Goal: Information Seeking & Learning: Learn about a topic

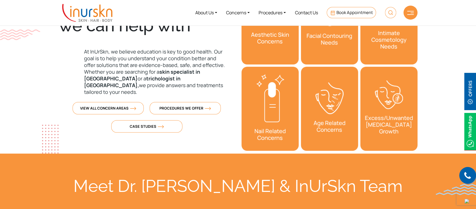
scroll to position [112, 0]
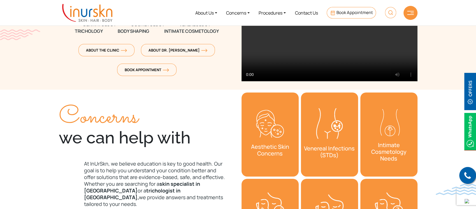
click at [407, 18] on div at bounding box center [411, 13] width 14 height 14
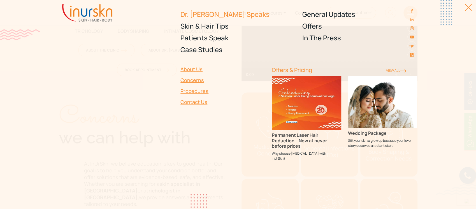
click at [194, 14] on link "Dr. [PERSON_NAME] Speaks" at bounding box center [238, 14] width 115 height 12
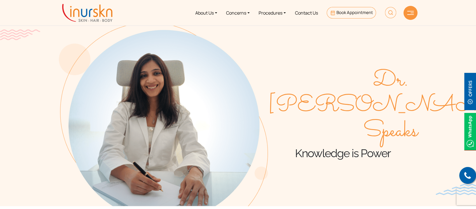
scroll to position [112, 0]
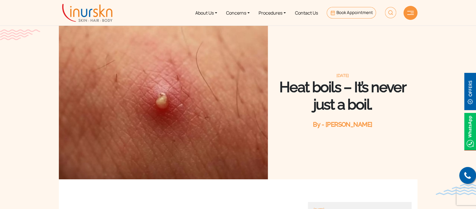
click at [441, 51] on section "January 4, 2024 Heat boils – It’s never just a boil. By - Dr. Sejal Saheta" at bounding box center [238, 84] width 476 height 191
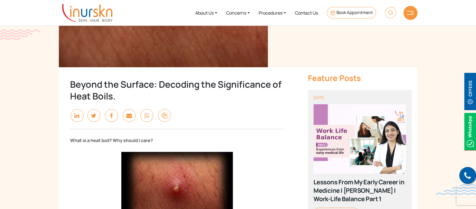
scroll to position [149, 0]
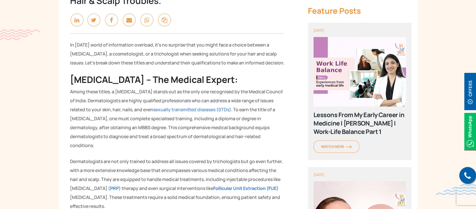
scroll to position [224, 0]
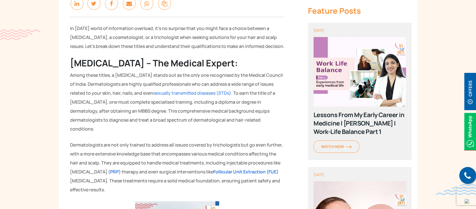
click at [397, 104] on img at bounding box center [360, 72] width 93 height 70
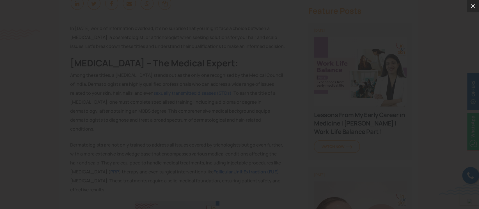
click at [471, 6] on icon at bounding box center [472, 6] width 7 height 7
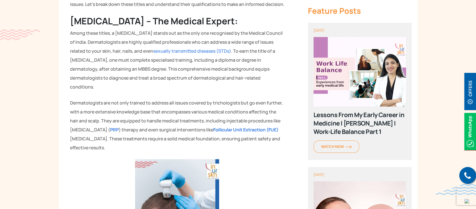
scroll to position [299, 0]
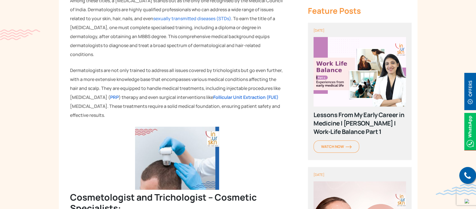
click at [360, 118] on div "Lessons From My Early Career in Medicine | [PERSON_NAME] | Work-Life Balance Pa…" at bounding box center [360, 123] width 93 height 25
click at [378, 114] on div "Lessons From My Early Career in Medicine | [PERSON_NAME] | Work-Life Balance Pa…" at bounding box center [360, 123] width 93 height 25
click at [332, 30] on div "September 10, 2025" at bounding box center [360, 30] width 93 height 4
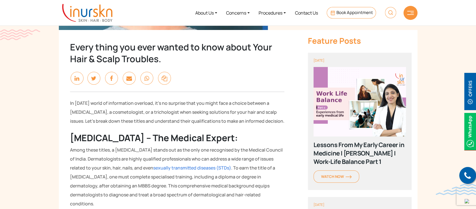
scroll to position [37, 0]
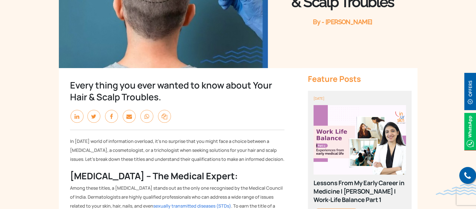
scroll to position [112, 0]
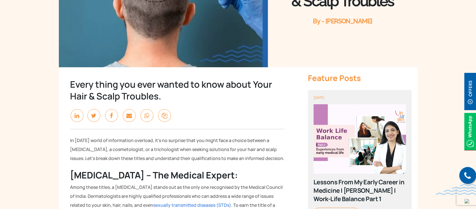
click at [81, 85] on div "Every thing you ever wanted to know about Your Hair & Scalp Troubles." at bounding box center [177, 91] width 214 height 24
drag, startPoint x: 68, startPoint y: 85, endPoint x: 177, endPoint y: 94, distance: 110.0
copy div "Every thing you ever wanted to know about Your Hair & Scalp Troubles."
click at [155, 118] on link at bounding box center [148, 116] width 17 height 6
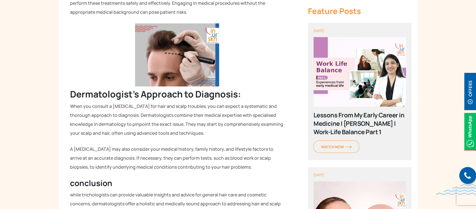
scroll to position [785, 0]
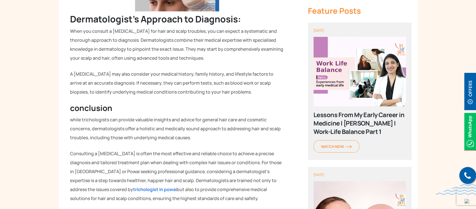
click at [430, 40] on section "Every thing you ever wanted to know about Your Hair & Scalp Troubles. In today’…" at bounding box center [238, 3] width 476 height 1218
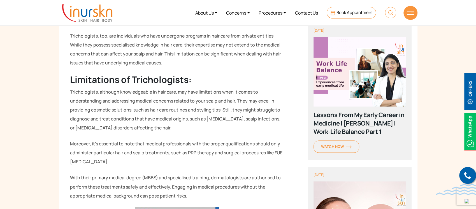
scroll to position [449, 0]
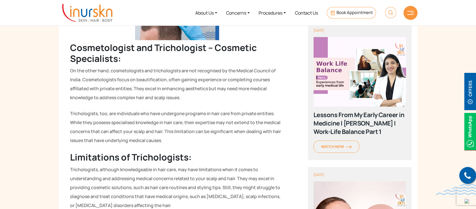
click at [415, 7] on div "About Us Concerns Procedures Contact Us Book Appointment" at bounding box center [238, 12] width 359 height 21
click at [412, 10] on div at bounding box center [411, 13] width 14 height 14
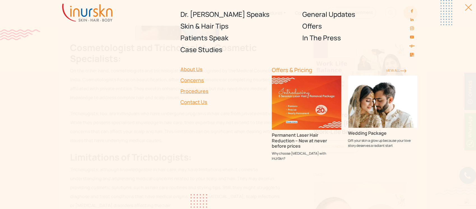
click at [464, 5] on div at bounding box center [465, 10] width 13 height 13
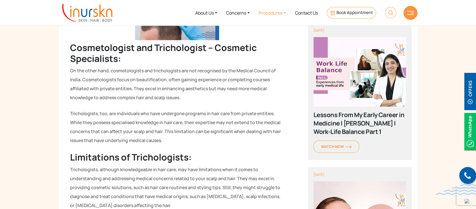
click at [274, 13] on link "Procedures" at bounding box center [272, 12] width 36 height 21
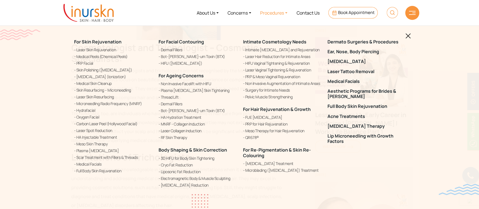
click at [409, 33] on link at bounding box center [407, 35] width 5 height 7
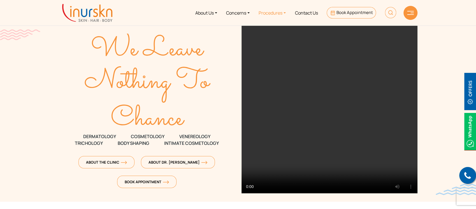
click at [285, 15] on link "Procedures" at bounding box center [272, 12] width 36 height 21
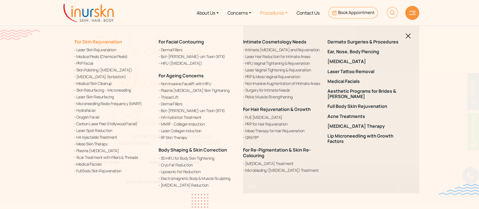
click at [101, 43] on link "For Skin Rejuvenation" at bounding box center [98, 42] width 48 height 6
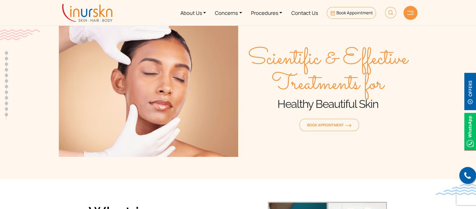
click at [423, 97] on section "Scientific & Effective Treatments for Healthy Beautiful Skin Book Appointment" at bounding box center [238, 84] width 476 height 191
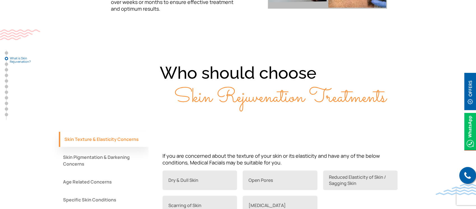
scroll to position [374, 0]
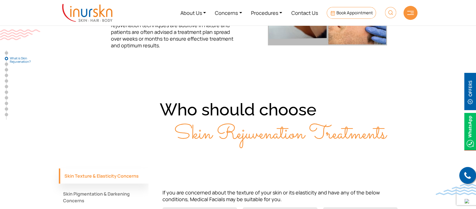
click at [173, 87] on section "Who should choose Skin Rejuvenation Treatments Skin Texture & Elasticity Concer…" at bounding box center [238, 182] width 476 height 213
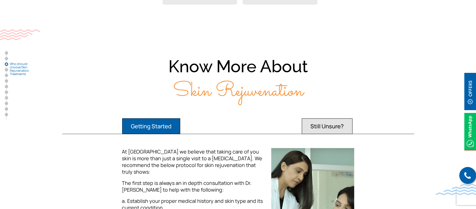
scroll to position [635, 0]
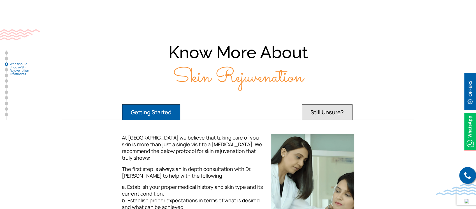
click at [150, 92] on div "Know More About Skin Rejuvenation Getting Started Still Unsure? At [GEOGRAPHIC_…" at bounding box center [238, 166] width 359 height 250
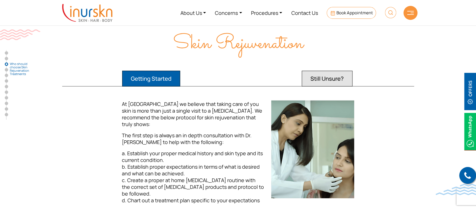
scroll to position [561, 0]
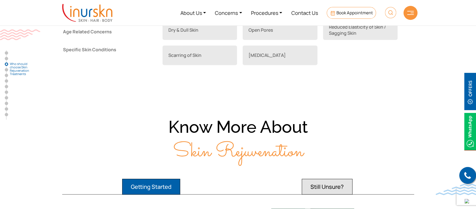
drag, startPoint x: 451, startPoint y: 44, endPoint x: 447, endPoint y: 48, distance: 6.0
